Goal: Task Accomplishment & Management: Manage account settings

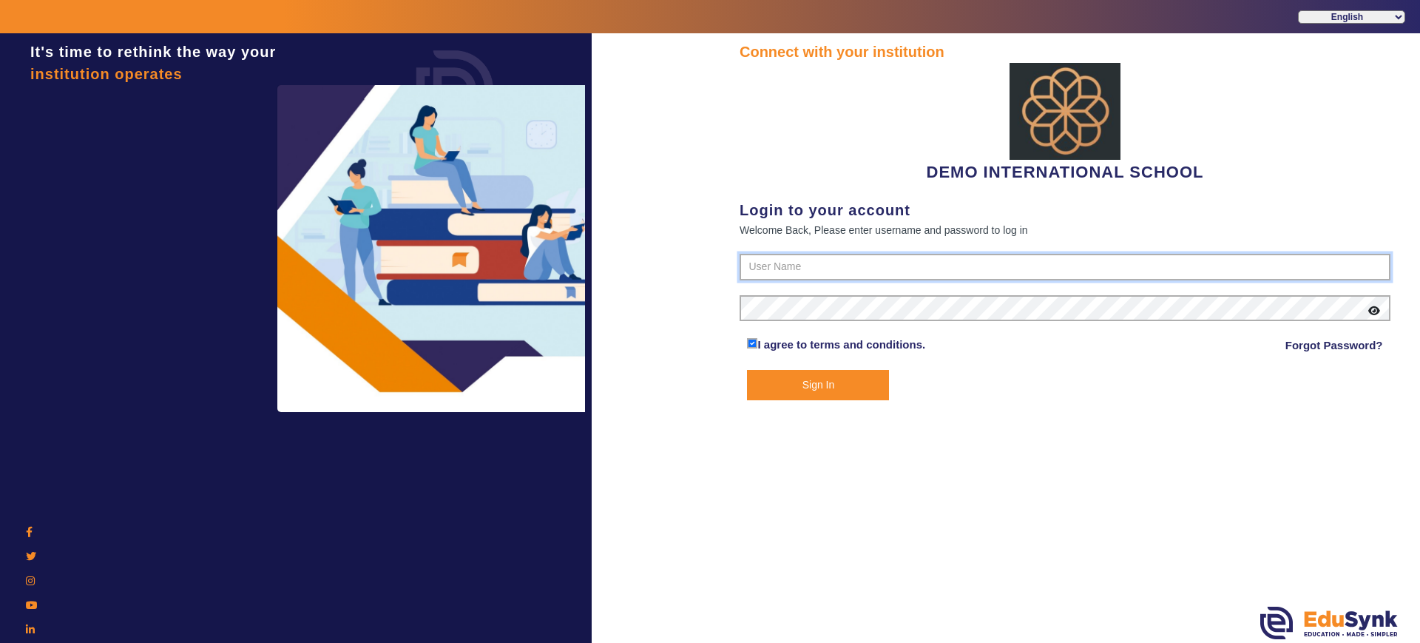
type input "2143224344"
click at [794, 379] on button "Sign In" at bounding box center [818, 385] width 142 height 30
